Goal: Register for event/course

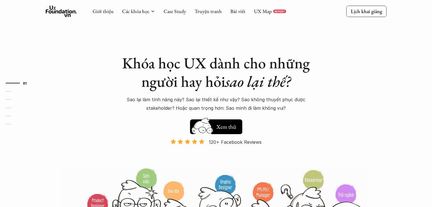
drag, startPoint x: 0, startPoint y: 0, endPoint x: 229, endPoint y: 124, distance: 261.0
click at [229, 124] on h5 "Xem thử" at bounding box center [226, 127] width 21 height 8
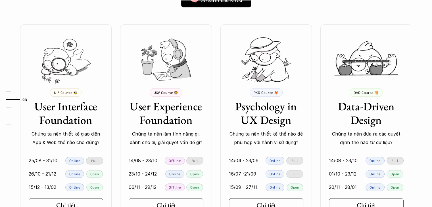
scroll to position [532, 0]
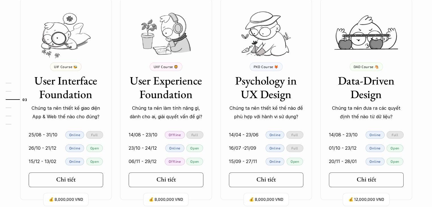
click at [276, 160] on p "Online" at bounding box center [275, 162] width 11 height 4
click at [293, 161] on p "Open" at bounding box center [295, 162] width 9 height 4
click at [261, 181] on h5 "Chi tiết" at bounding box center [264, 179] width 19 height 7
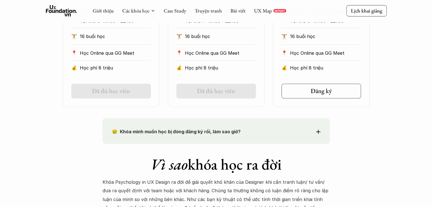
scroll to position [387, 0]
click at [335, 92] on line at bounding box center [335, 92] width 3 height 0
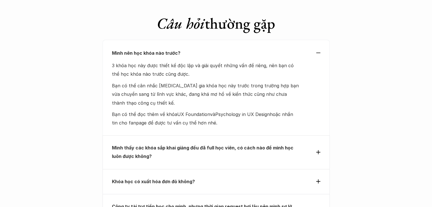
scroll to position [2437, 0]
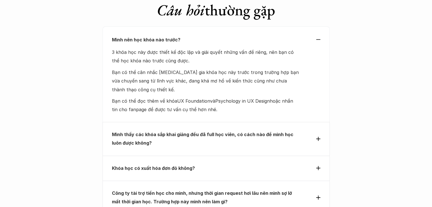
click at [283, 132] on strong "Mình thấy các khóa sắp khai giảng đều đã full học viên, có cách nào để mình học…" at bounding box center [203, 139] width 183 height 14
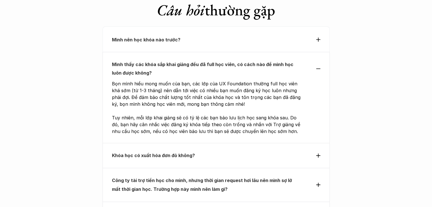
scroll to position [2449, 0]
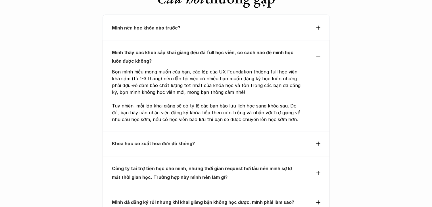
click at [291, 166] on strong "Công ty tài trợ tiền học cho mình, nhưng thời gian request hơi lâu nên mình sợ …" at bounding box center [202, 173] width 181 height 14
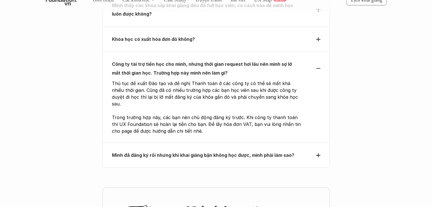
scroll to position [2498, 0]
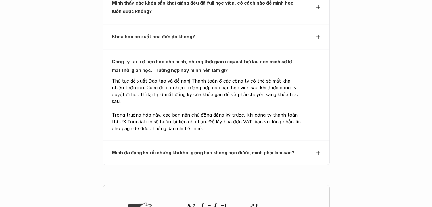
click at [271, 140] on div "Mình đã đăng ký rồi nhưng khi khai giảng bận không học được, mình phải làm sao?" at bounding box center [216, 152] width 227 height 25
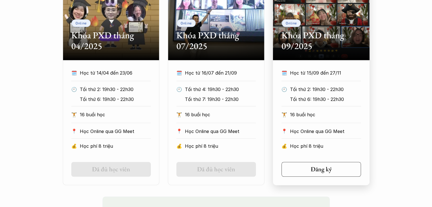
scroll to position [309, 0]
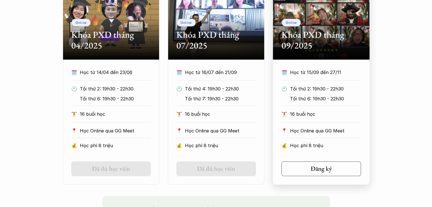
click at [348, 142] on p "Học phí 8 triệu" at bounding box center [325, 146] width 71 height 9
click at [338, 163] on link "Đăng ký" at bounding box center [322, 169] width 80 height 15
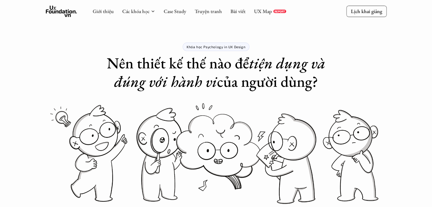
scroll to position [0, 0]
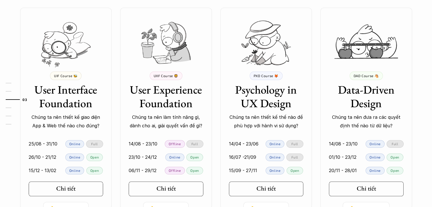
scroll to position [523, 0]
click at [178, 193] on link "Chi tiết" at bounding box center [166, 189] width 75 height 15
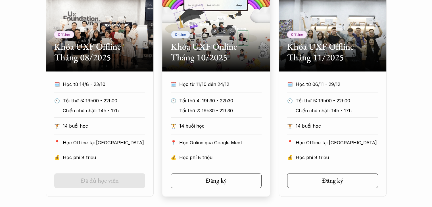
scroll to position [300, 0]
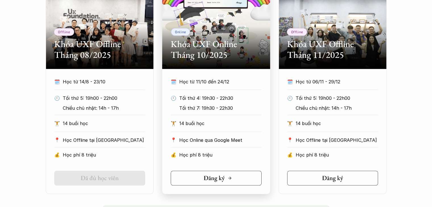
click at [201, 172] on link "Đăng ký" at bounding box center [216, 178] width 91 height 15
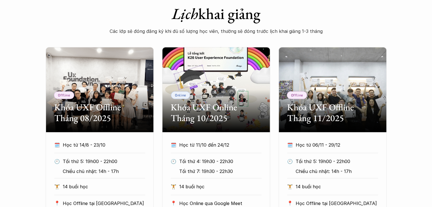
scroll to position [259, 0]
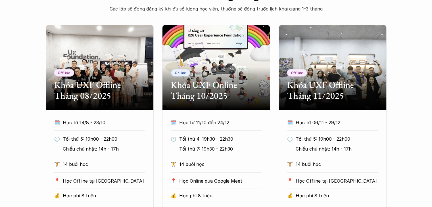
click at [398, 94] on div "Offline Khóa UXF Offline Tháng 08/2025 🗓️ Học từ 14/8 - 23/10 🕙 Tối thứ 5: 19h0…" at bounding box center [216, 130] width 432 height 211
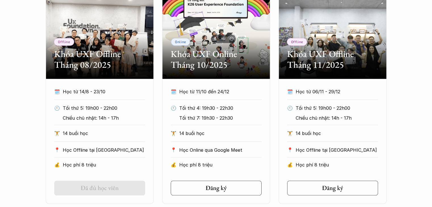
scroll to position [291, 0]
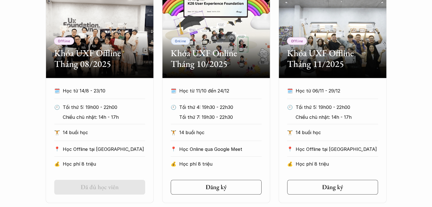
click at [275, 86] on div "Offline Khóa UXF Offline Tháng 08/2025 🗓️ Học từ 14/8 - 23/10 🕙 Tối thứ 5: 19h0…" at bounding box center [216, 98] width 341 height 211
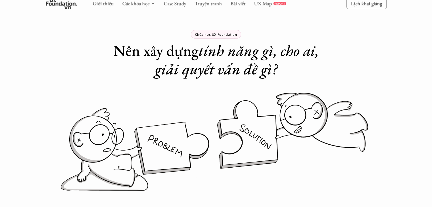
scroll to position [0, 0]
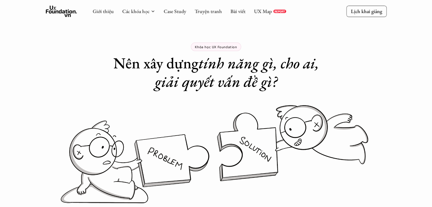
click at [184, 63] on h1 "Nên xây dựng tính năng gì, cho ai, giải quyết vấn đề gì?" at bounding box center [216, 72] width 227 height 37
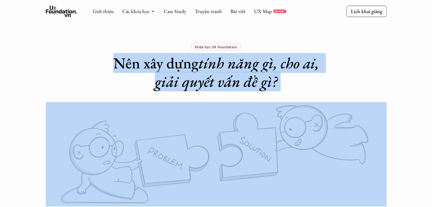
click at [184, 63] on h1 "Nên xây dựng tính năng gì, cho ai, giải quyết vấn đề gì?" at bounding box center [216, 72] width 227 height 37
click at [130, 70] on h1 "Nên xây dựng tính năng gì, cho ai, giải quyết vấn đề gì?" at bounding box center [216, 72] width 227 height 37
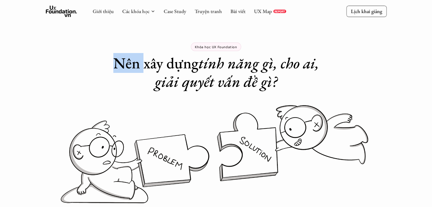
click at [130, 70] on h1 "Nên xây dựng tính năng gì, cho ai, giải quyết vấn đề gì?" at bounding box center [216, 72] width 227 height 37
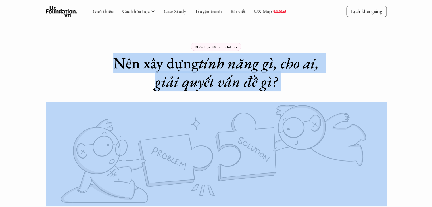
click at [130, 70] on h1 "Nên xây dựng tính năng gì, cho ai, giải quyết vấn đề gì?" at bounding box center [216, 72] width 227 height 37
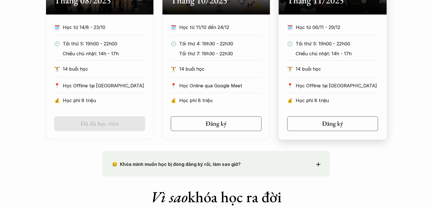
scroll to position [355, 0]
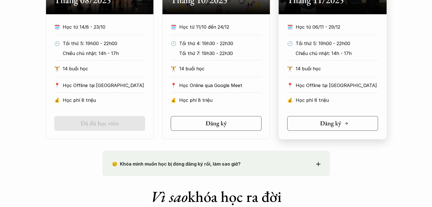
click at [339, 123] on h5 "Đăng ký" at bounding box center [330, 123] width 21 height 7
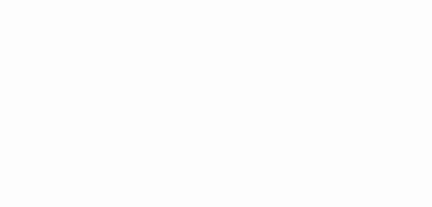
scroll to position [829, 0]
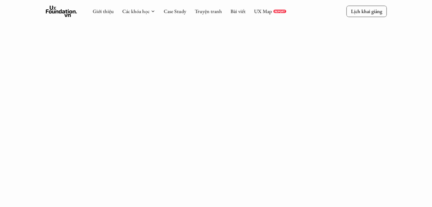
scroll to position [630, 0]
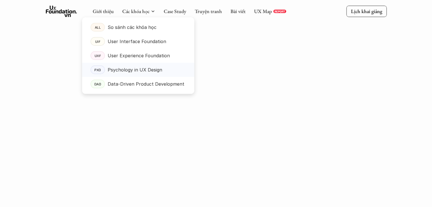
click at [140, 66] on p "Psychology in UX Design" at bounding box center [135, 70] width 55 height 9
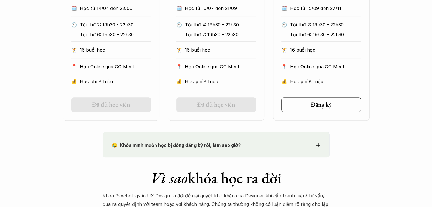
scroll to position [374, 0]
click at [314, 109] on link "Đăng ký" at bounding box center [322, 104] width 80 height 15
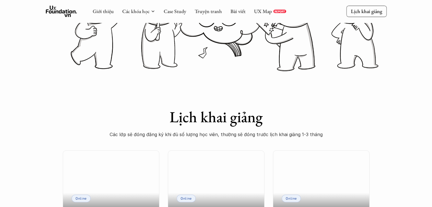
scroll to position [120, 0]
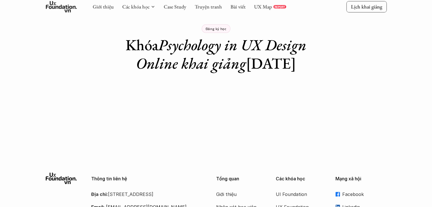
scroll to position [19, 0]
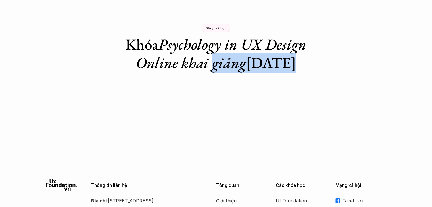
drag, startPoint x: 200, startPoint y: 62, endPoint x: 212, endPoint y: 83, distance: 24.5
click at [118, 21] on div "Đăng ký học Khóa Psychology in UX Design Online khai giảng [DATE]" at bounding box center [216, 26] width 227 height 91
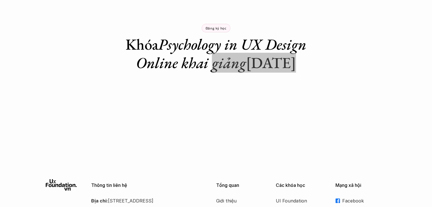
scroll to position [0, 0]
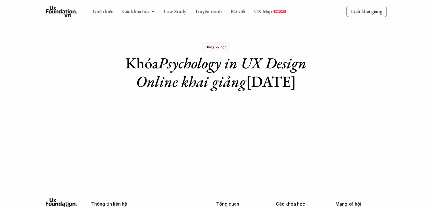
click at [177, 71] on em "Psychology in UX Design Online khai giảng" at bounding box center [223, 72] width 174 height 38
